Goal: Task Accomplishment & Management: Manage account settings

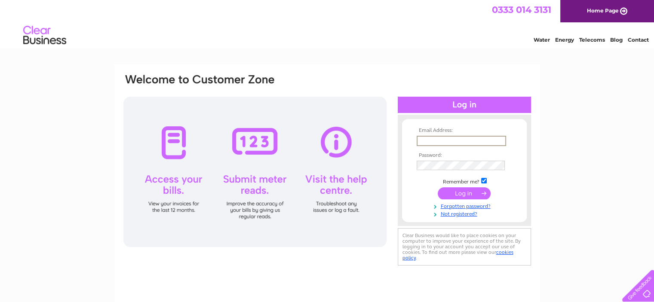
click at [424, 140] on input "text" at bounding box center [460, 141] width 89 height 10
type input "terry@terrymacey.com"
click at [454, 192] on input "submit" at bounding box center [464, 193] width 53 height 12
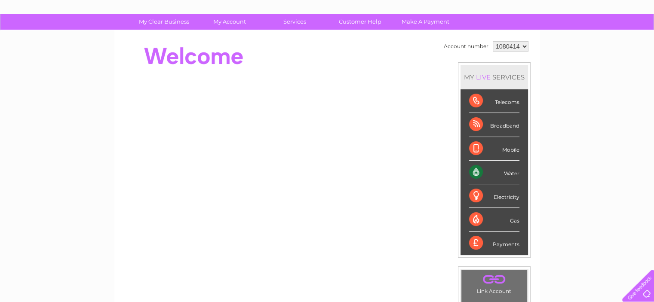
scroll to position [52, 0]
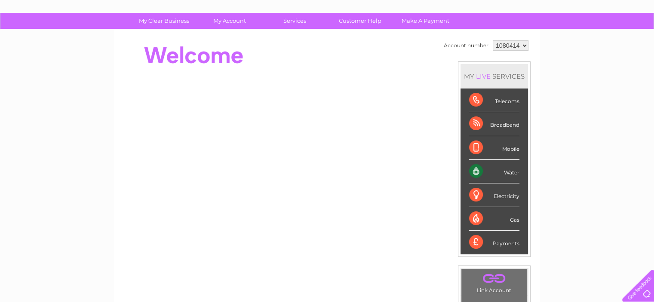
click at [474, 171] on div "Water" at bounding box center [494, 172] width 50 height 24
click at [544, 179] on div "My Clear Business Login Details My Details My Preferences Link Account My Accou…" at bounding box center [327, 254] width 654 height 483
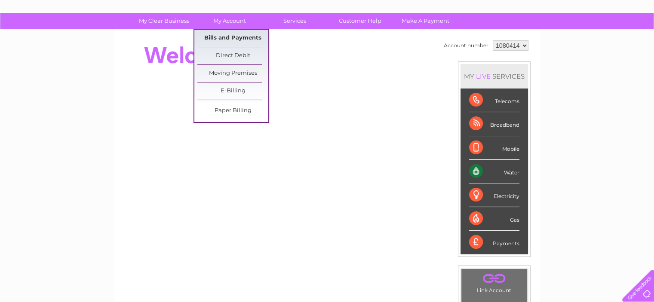
click at [226, 36] on link "Bills and Payments" at bounding box center [232, 38] width 71 height 17
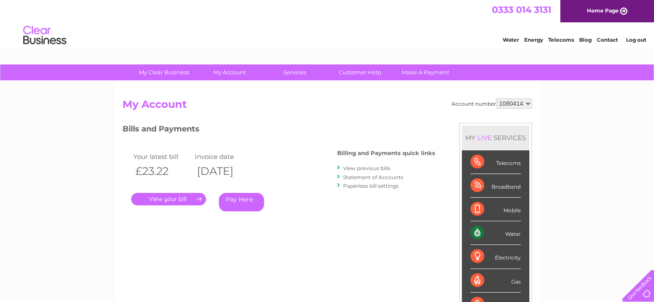
click at [162, 201] on link "." at bounding box center [168, 199] width 75 height 12
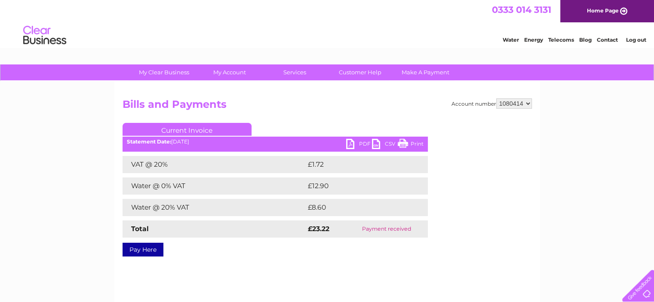
click at [352, 141] on link "PDF" at bounding box center [359, 145] width 26 height 12
click at [350, 144] on link "PDF" at bounding box center [359, 145] width 26 height 12
